Goal: Information Seeking & Learning: Find specific fact

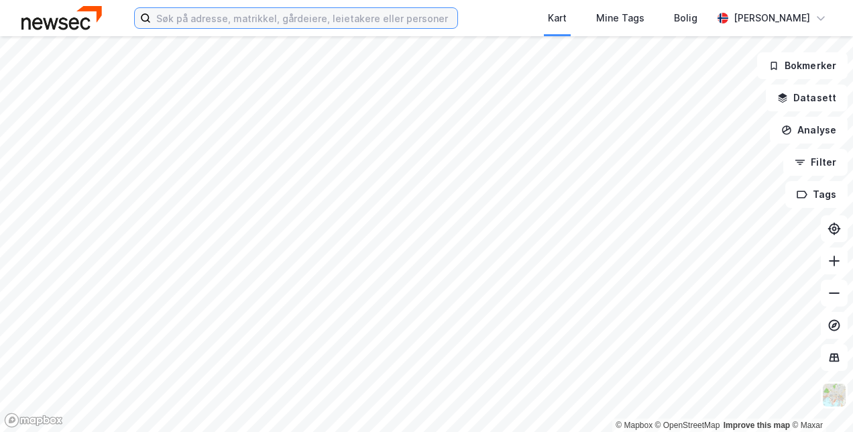
click at [233, 15] on input at bounding box center [304, 18] width 307 height 20
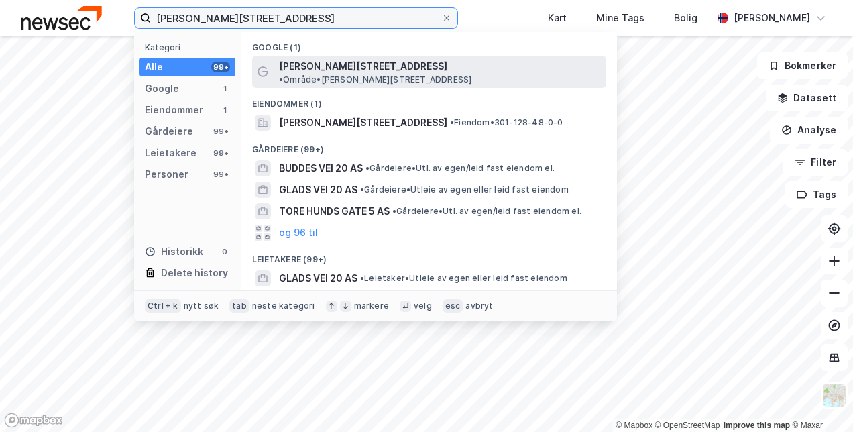
type input "[PERSON_NAME][STREET_ADDRESS]"
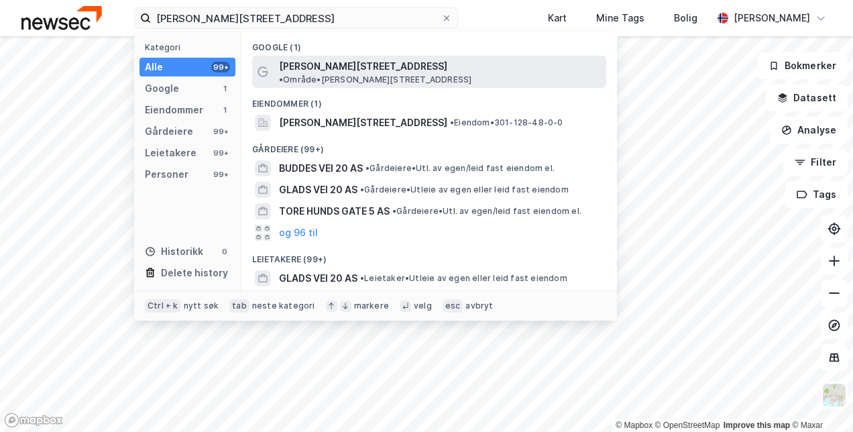
click at [329, 72] on span "[PERSON_NAME][STREET_ADDRESS]" at bounding box center [363, 66] width 168 height 16
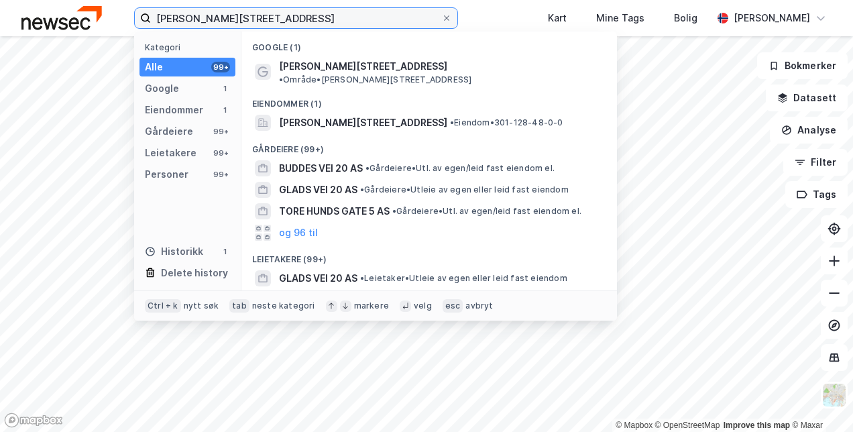
click at [299, 23] on input "[PERSON_NAME][STREET_ADDRESS]" at bounding box center [296, 18] width 290 height 20
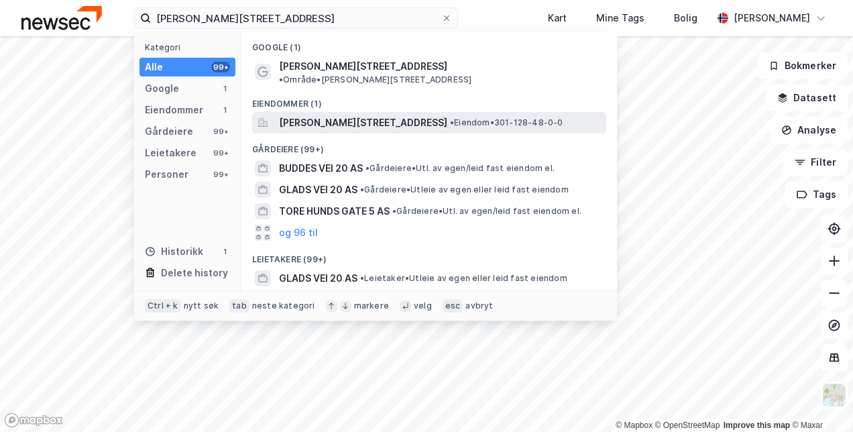
click at [345, 115] on span "[PERSON_NAME][STREET_ADDRESS]" at bounding box center [363, 123] width 168 height 16
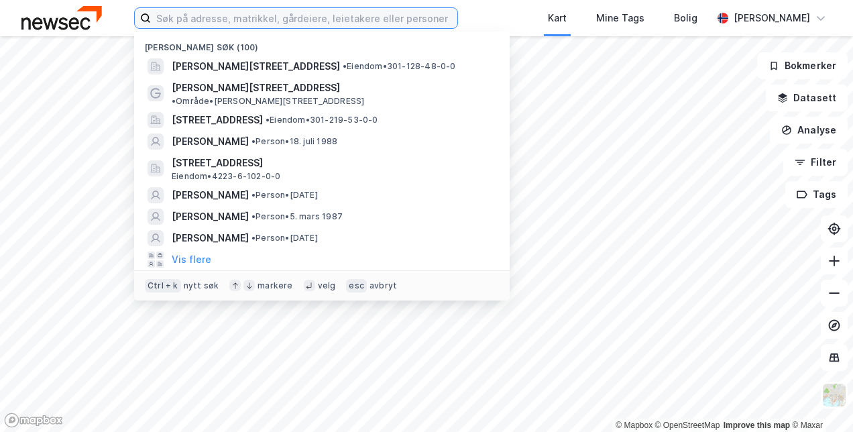
click at [267, 24] on input at bounding box center [304, 18] width 307 height 20
paste input "[PERSON_NAME]"
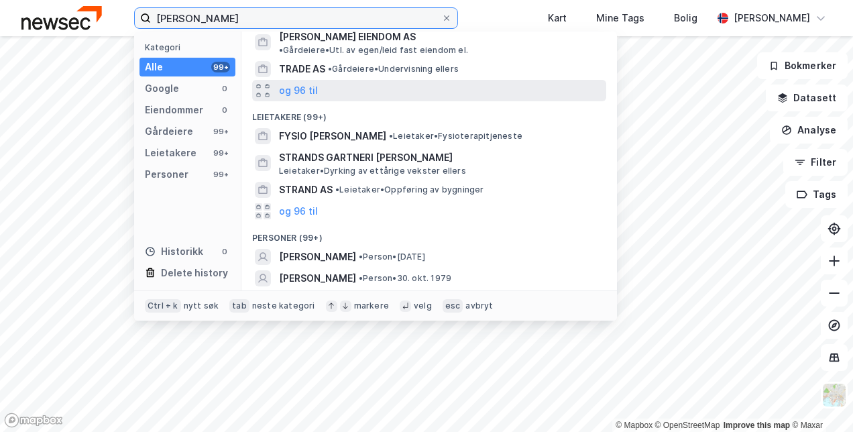
scroll to position [81, 0]
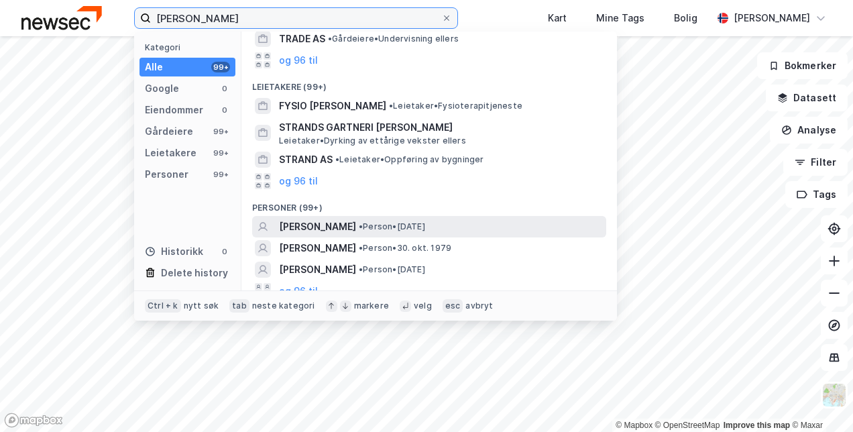
type input "[PERSON_NAME]"
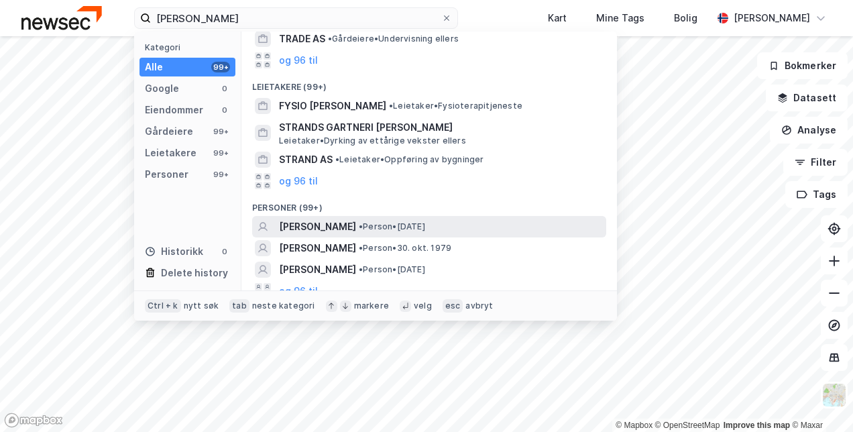
click at [386, 221] on span "• Person • [DATE]" at bounding box center [392, 226] width 66 height 11
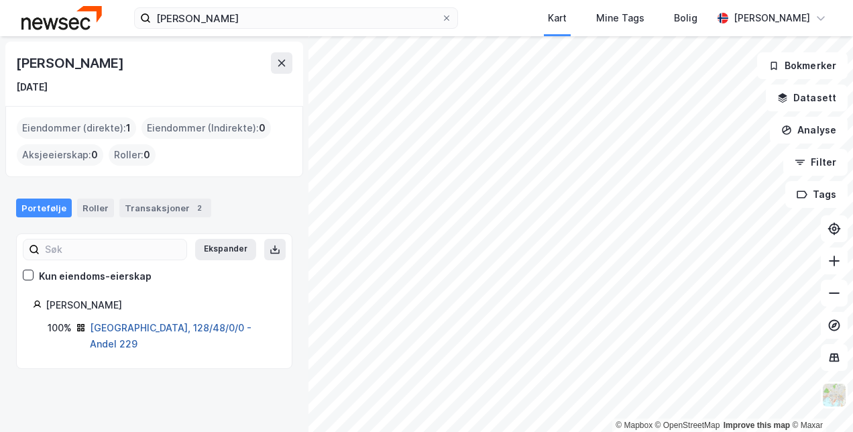
click at [180, 327] on link "[GEOGRAPHIC_DATA], 128/48/0/0 - Andel 229" at bounding box center [171, 336] width 162 height 28
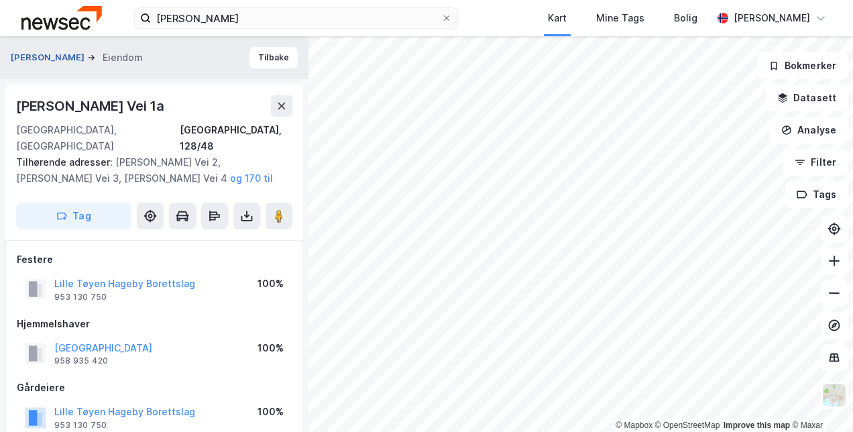
click at [50, 57] on button "[PERSON_NAME]" at bounding box center [49, 57] width 76 height 13
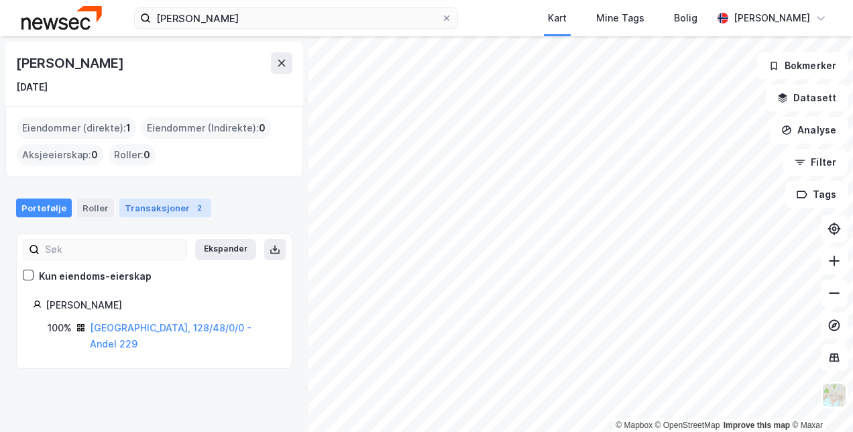
click at [132, 203] on div "Transaksjoner 2" at bounding box center [165, 208] width 92 height 19
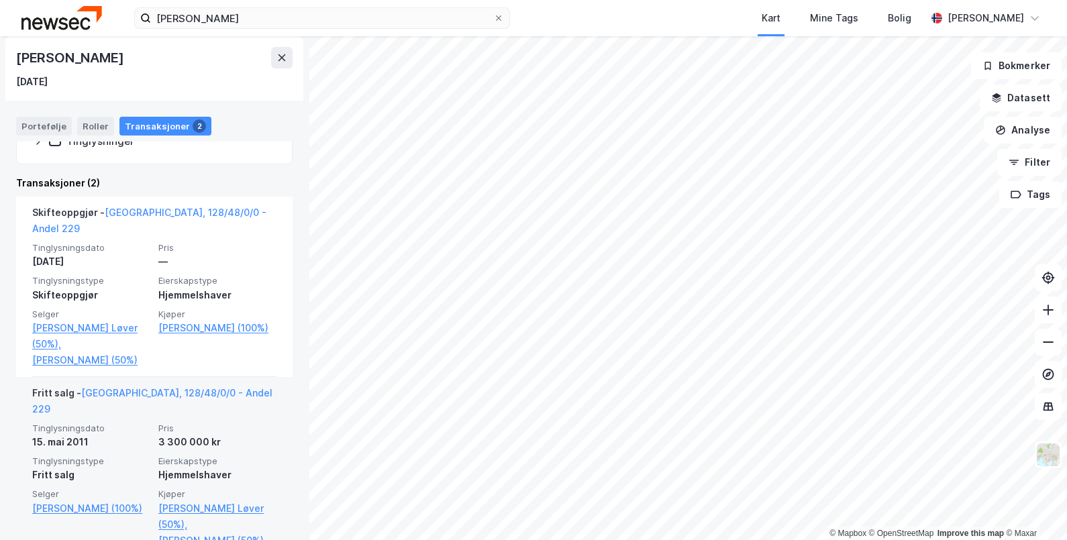
scroll to position [250, 0]
click at [191, 431] on link "[PERSON_NAME] Løver (50%)," at bounding box center [217, 517] width 118 height 32
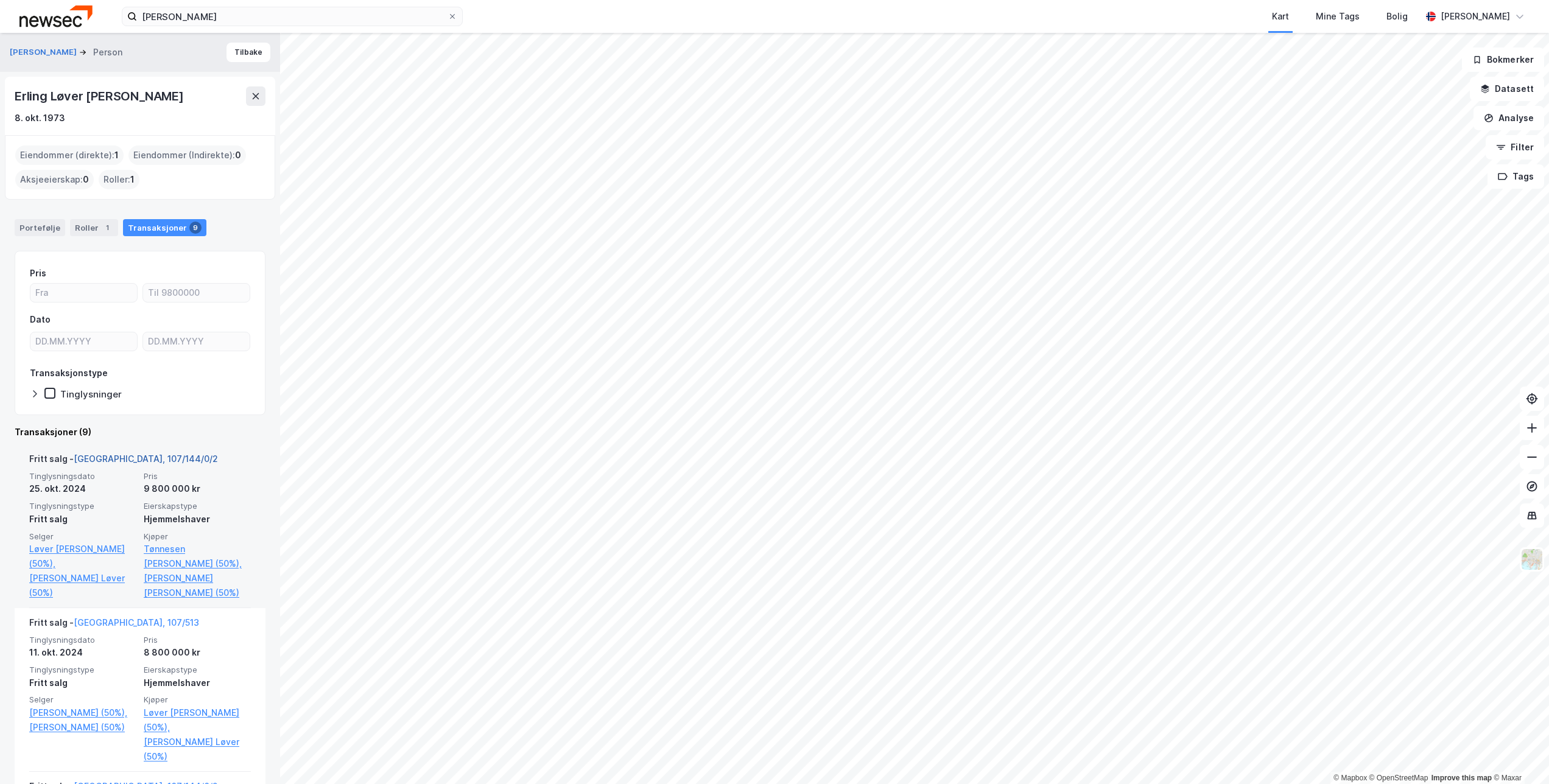
click at [95, 391] on link "[GEOGRAPHIC_DATA], 107/144/0/2" at bounding box center [145, 458] width 144 height 10
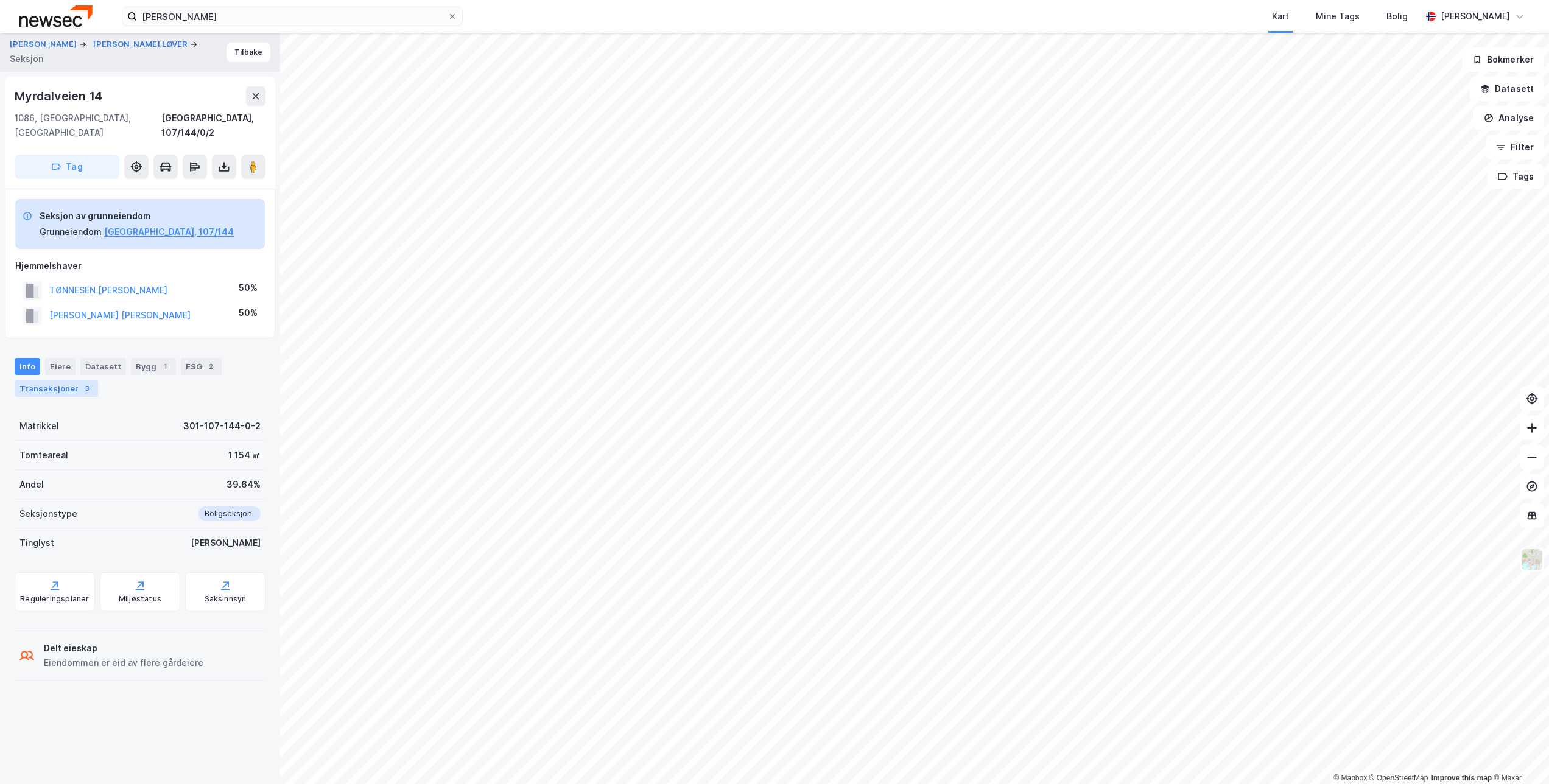
click at [64, 380] on div "Transaksjoner 3" at bounding box center [56, 388] width 83 height 17
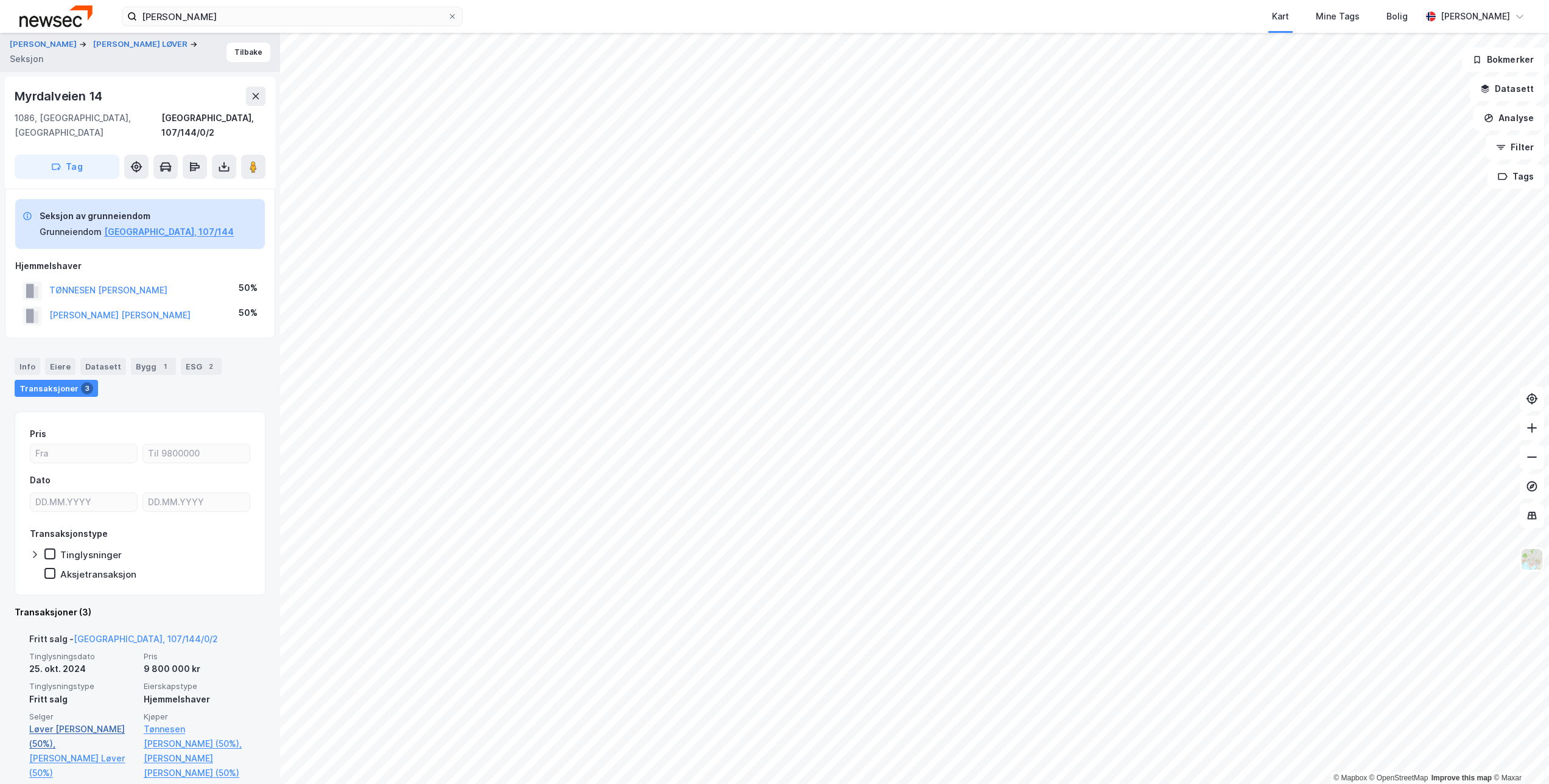
click at [71, 391] on link "Løver [PERSON_NAME] (50%)," at bounding box center [83, 737] width 107 height 29
